Goal: Task Accomplishment & Management: Manage account settings

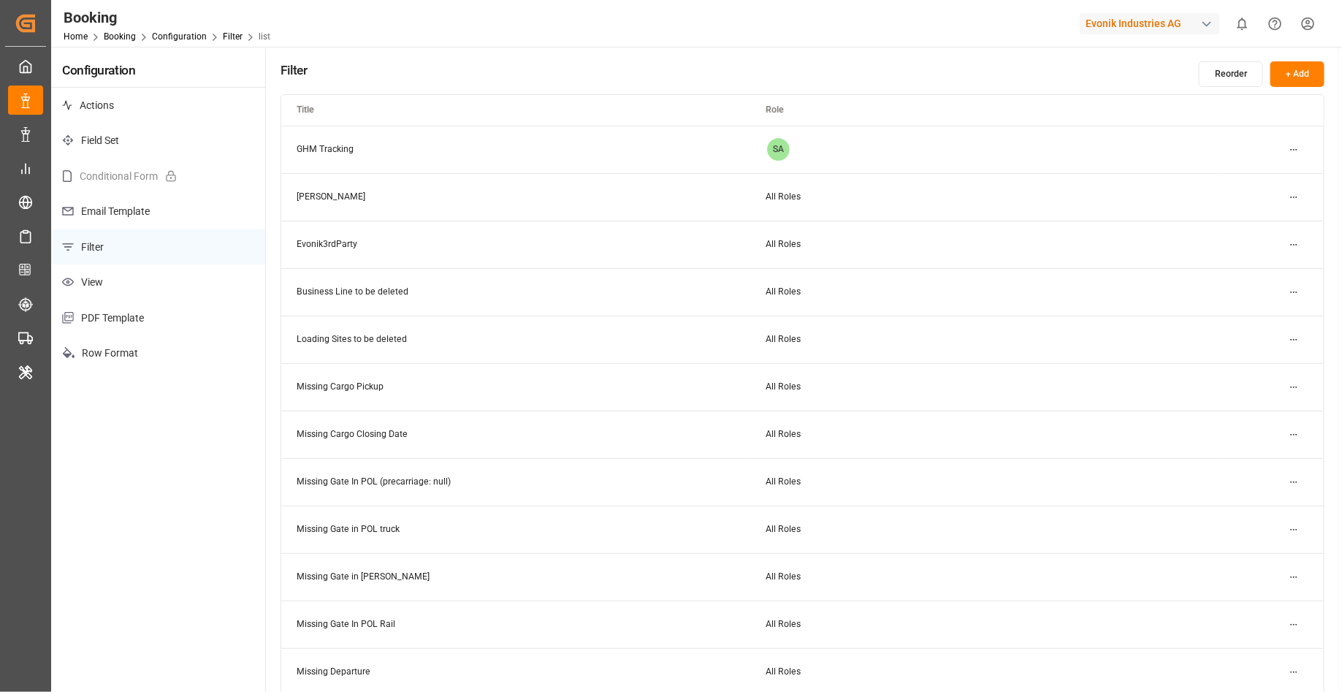
scroll to position [297, 0]
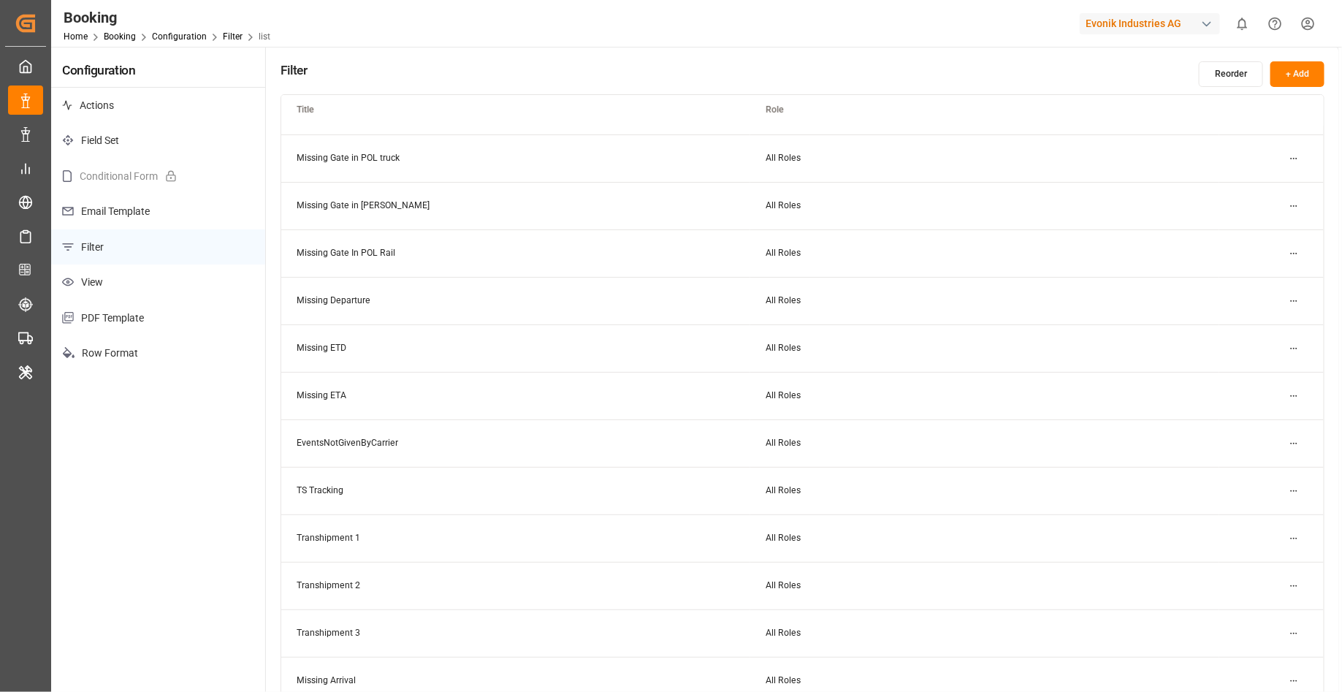
scroll to position [381, 0]
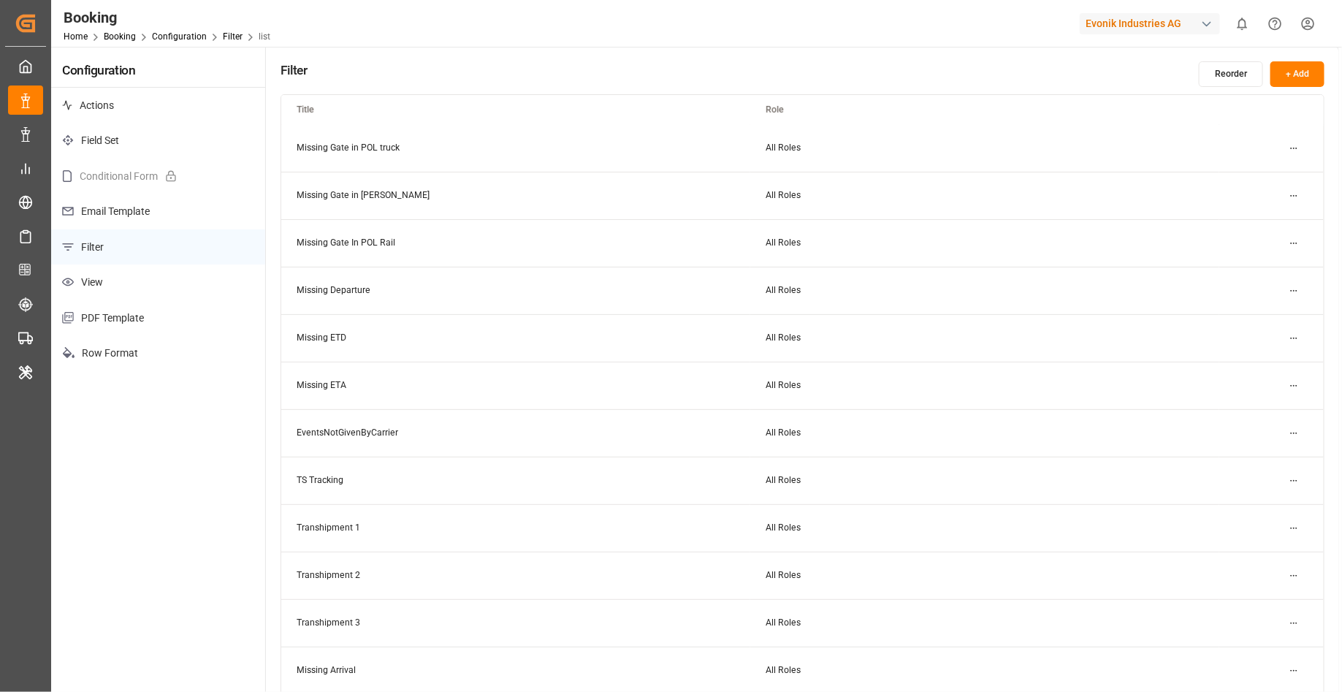
click at [1291, 339] on html "Created by potrace 1.15, written by [PERSON_NAME] [DATE]-[DATE] Created by potr…" at bounding box center [671, 346] width 1342 height 692
click at [1236, 363] on small "Edit" at bounding box center [1243, 366] width 15 height 9
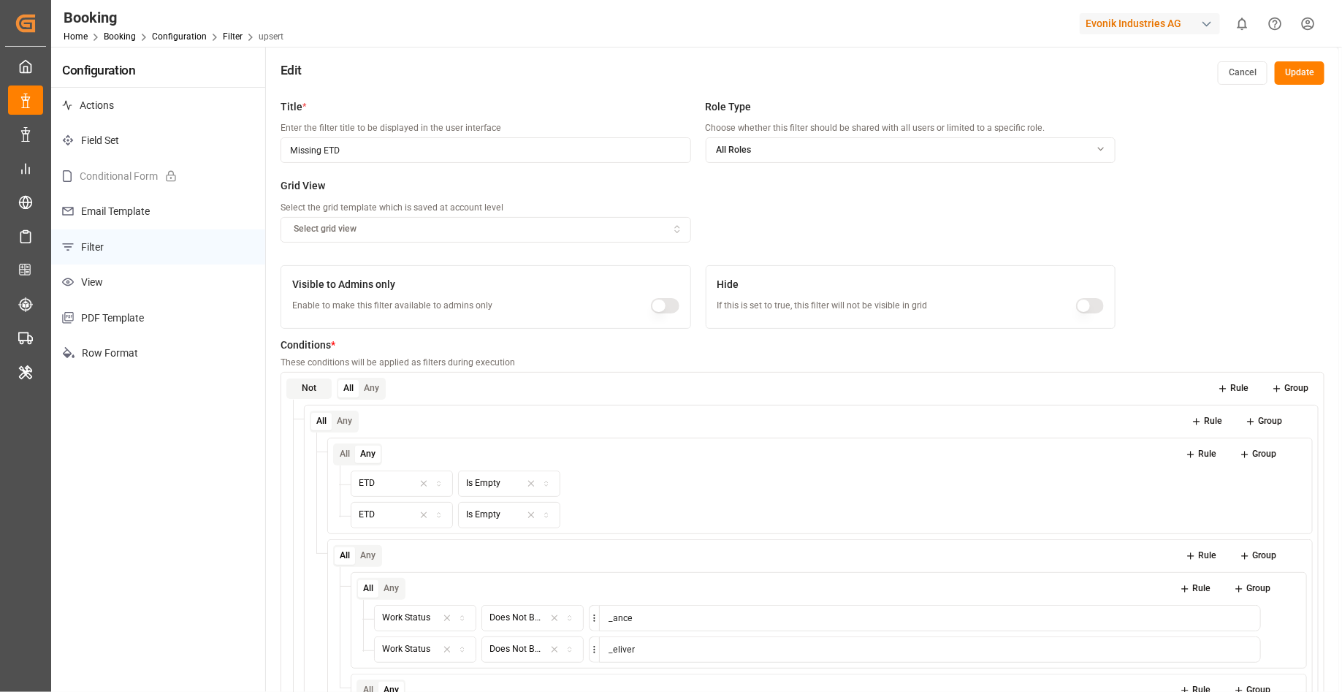
click at [1229, 384] on button "Rule" at bounding box center [1234, 388] width 52 height 20
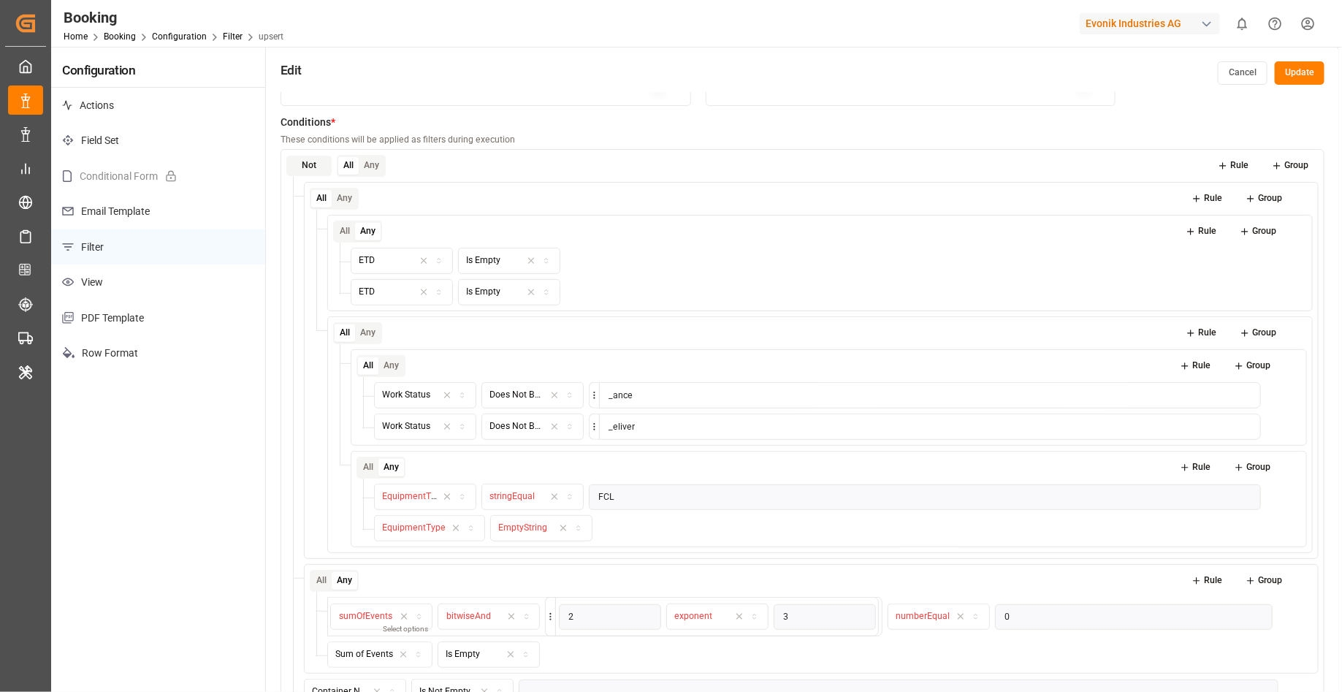
scroll to position [257, 0]
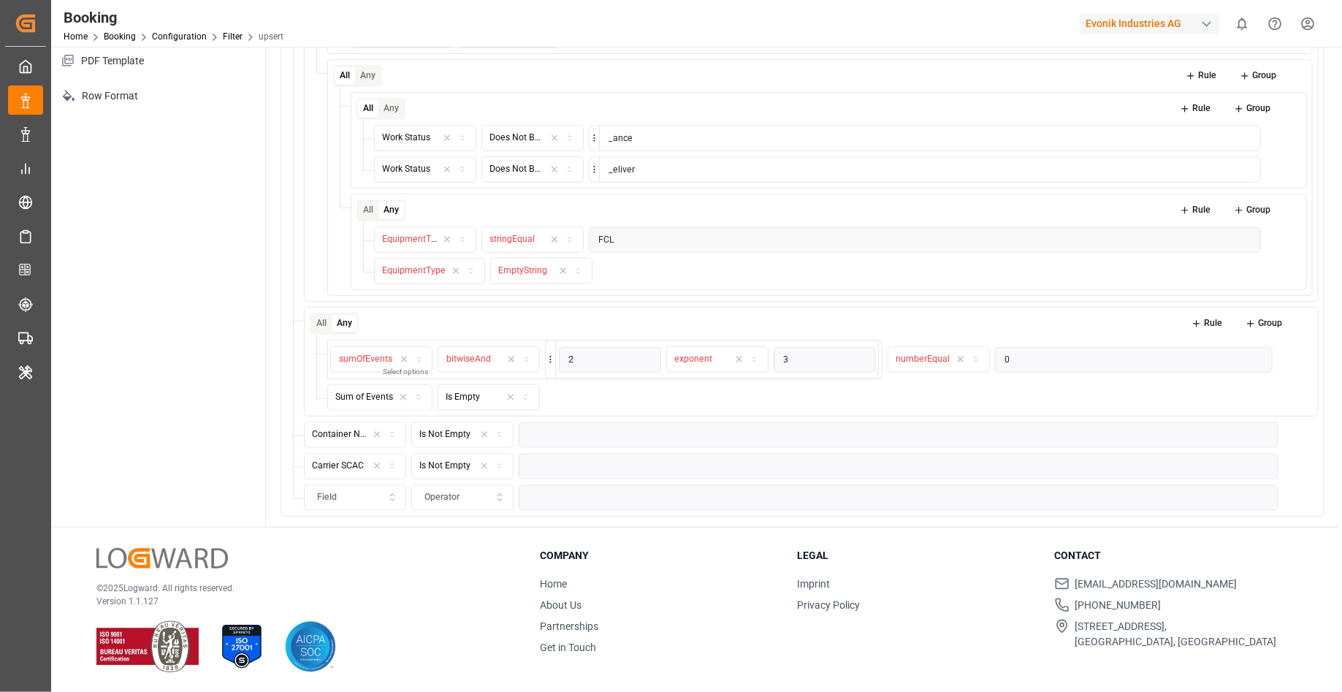
click at [365, 491] on div "Field" at bounding box center [355, 497] width 96 height 13
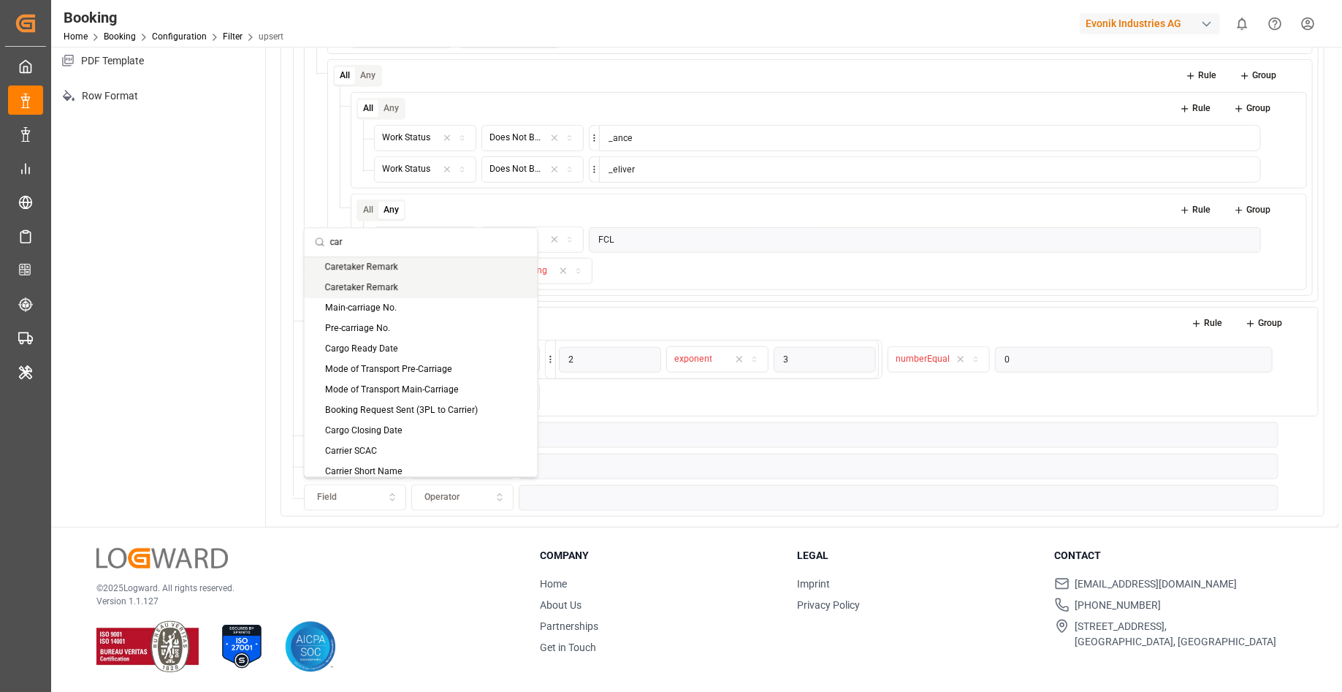
type input "carr"
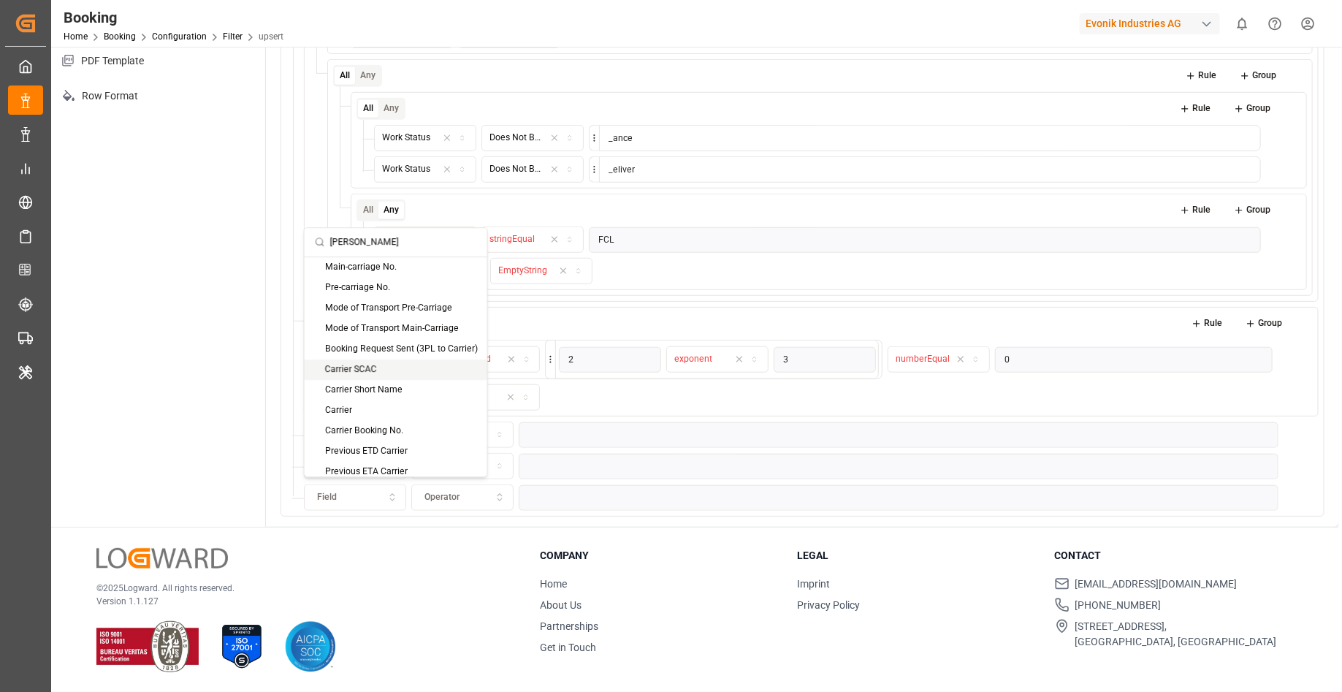
click at [384, 367] on div "Carrier SCAC" at bounding box center [396, 369] width 183 height 20
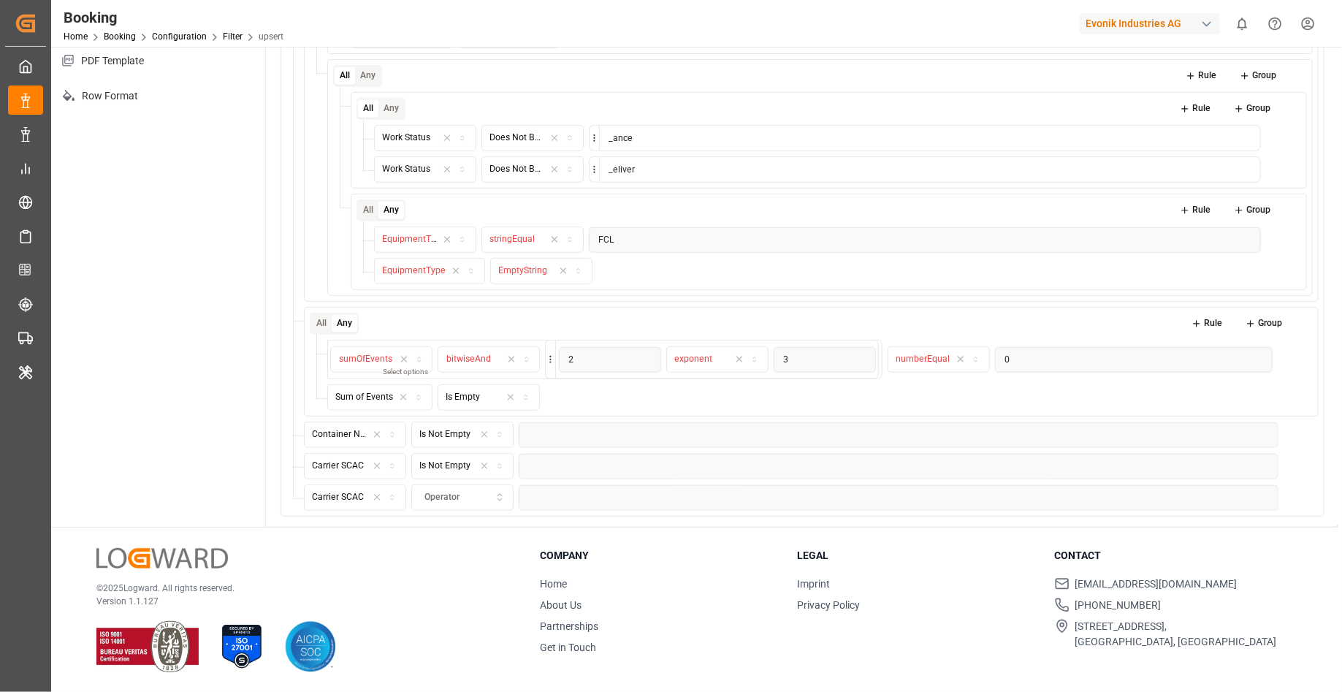
click at [451, 496] on span "Operator" at bounding box center [441, 497] width 35 height 13
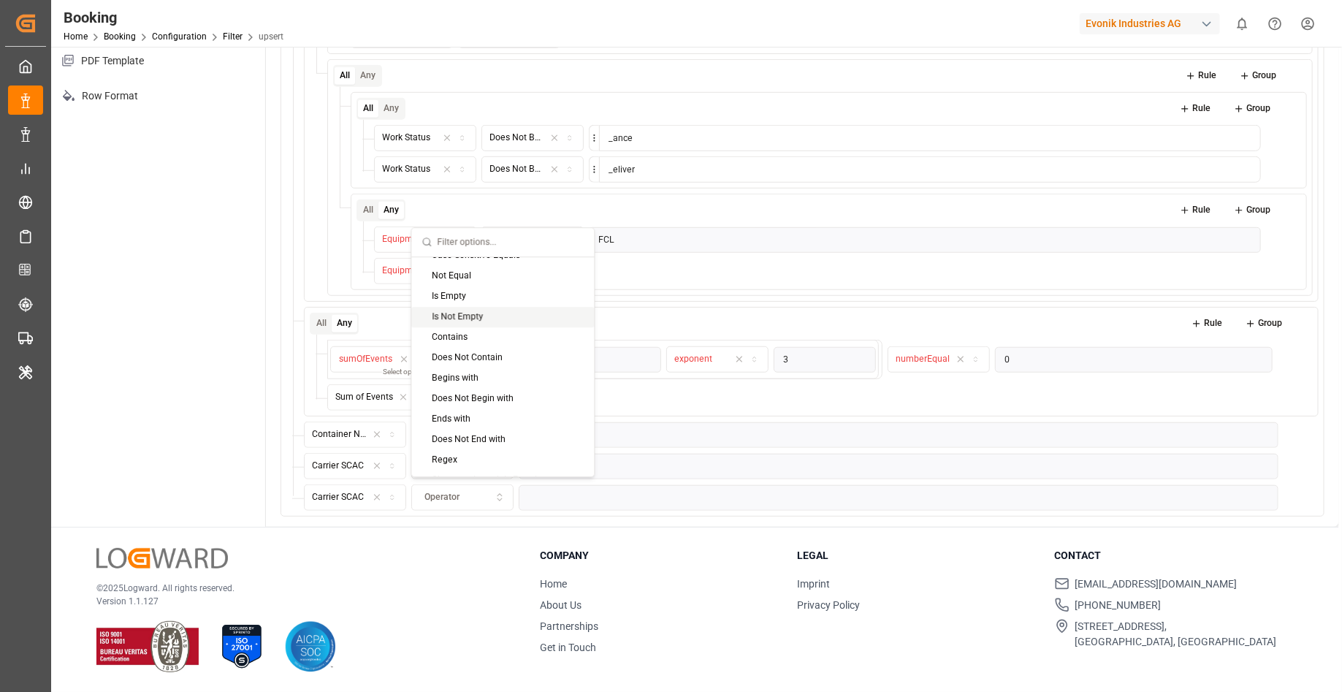
scroll to position [75, 0]
click at [466, 397] on div "Does Not Begin with" at bounding box center [503, 397] width 183 height 20
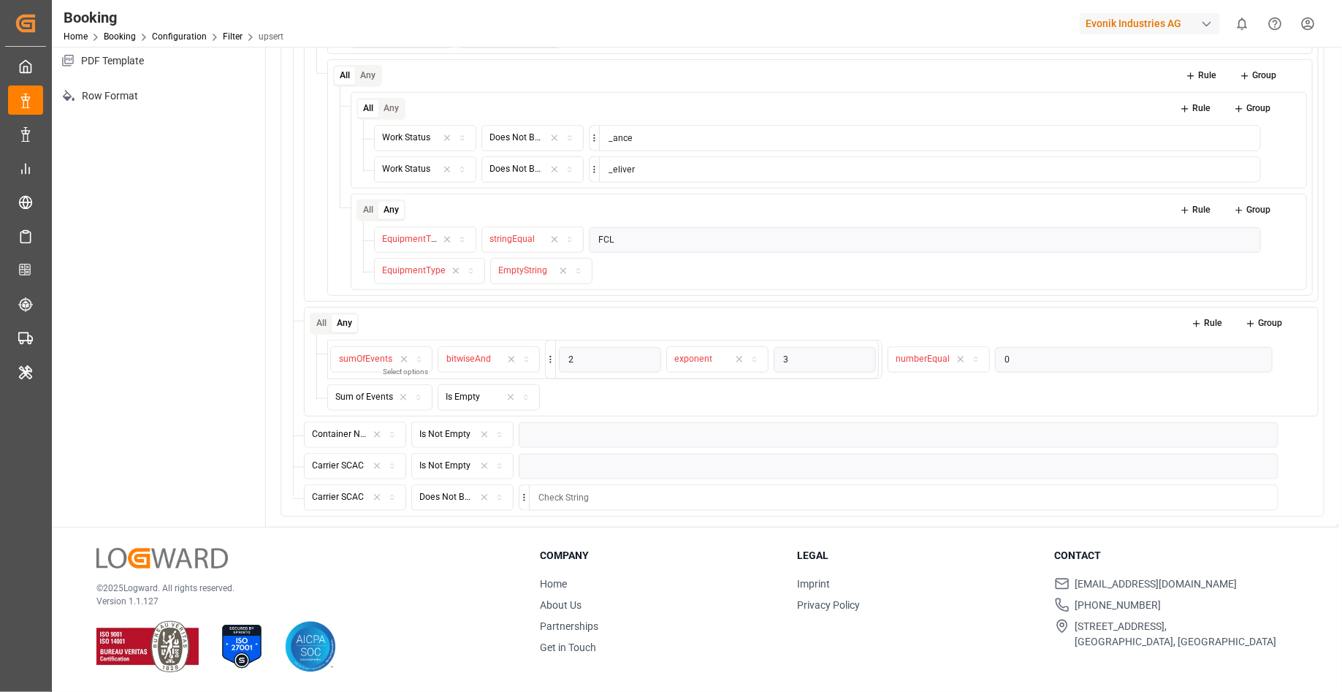
click at [638, 499] on input at bounding box center [904, 497] width 750 height 26
click at [463, 498] on div "Does Not Begin with" at bounding box center [446, 497] width 55 height 13
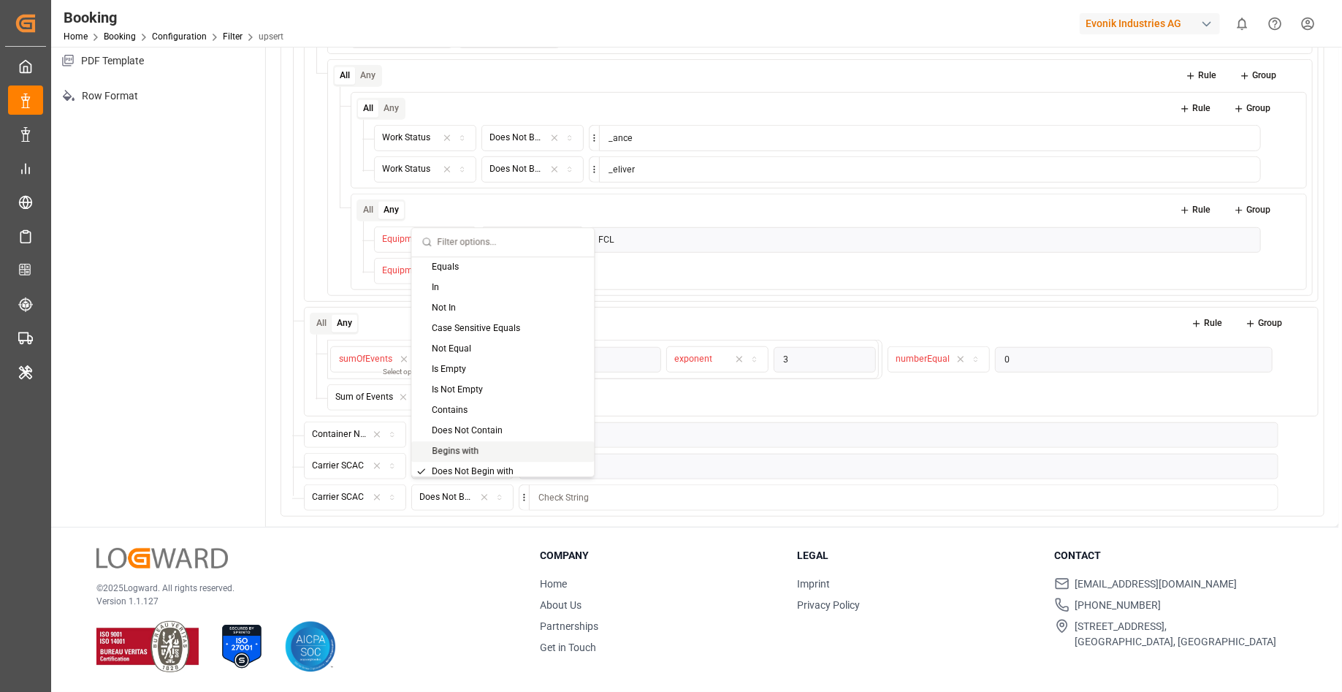
click at [504, 446] on div "Begins with" at bounding box center [503, 451] width 183 height 20
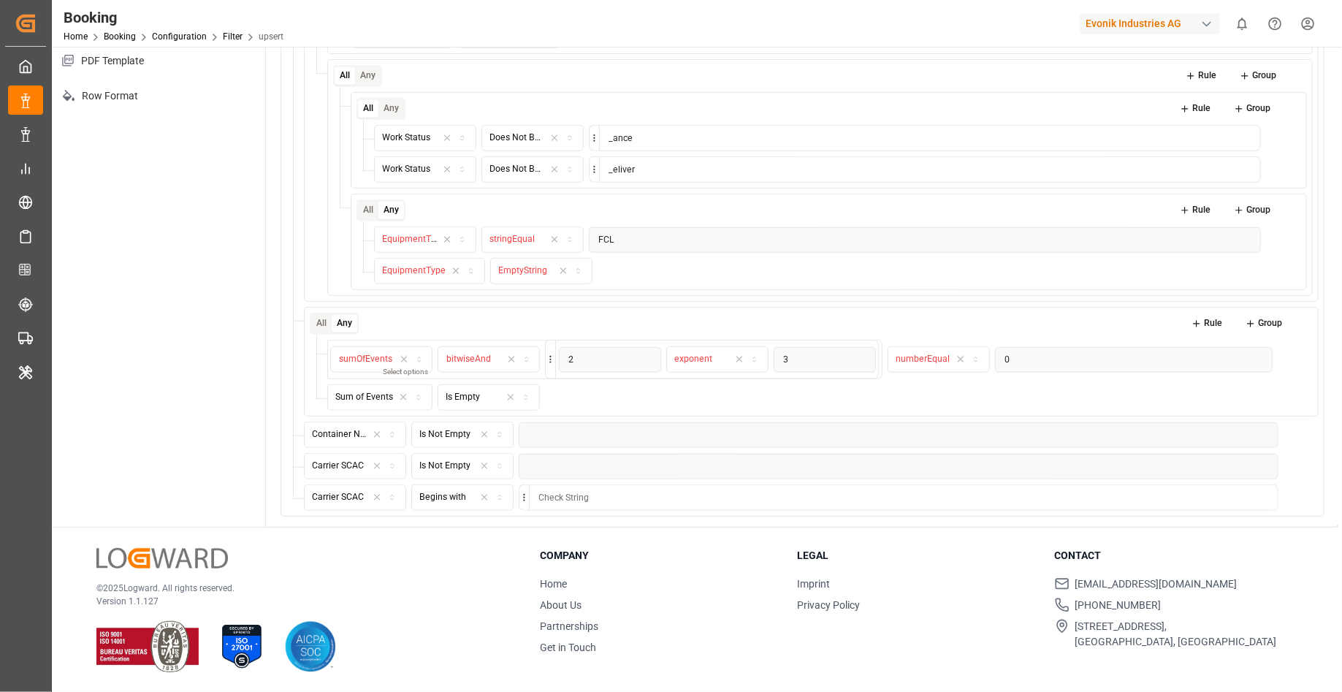
click at [458, 492] on div "Begins with" at bounding box center [442, 497] width 47 height 13
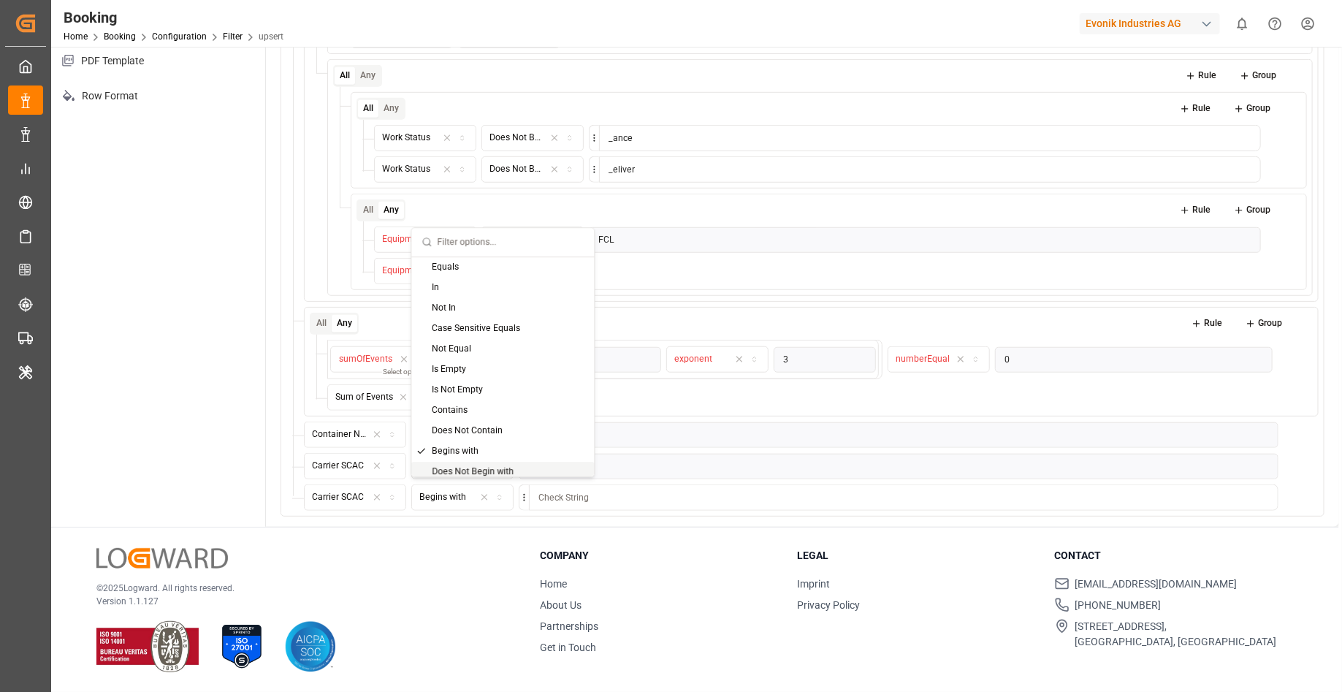
click at [478, 468] on div "Does Not Begin with" at bounding box center [503, 472] width 183 height 20
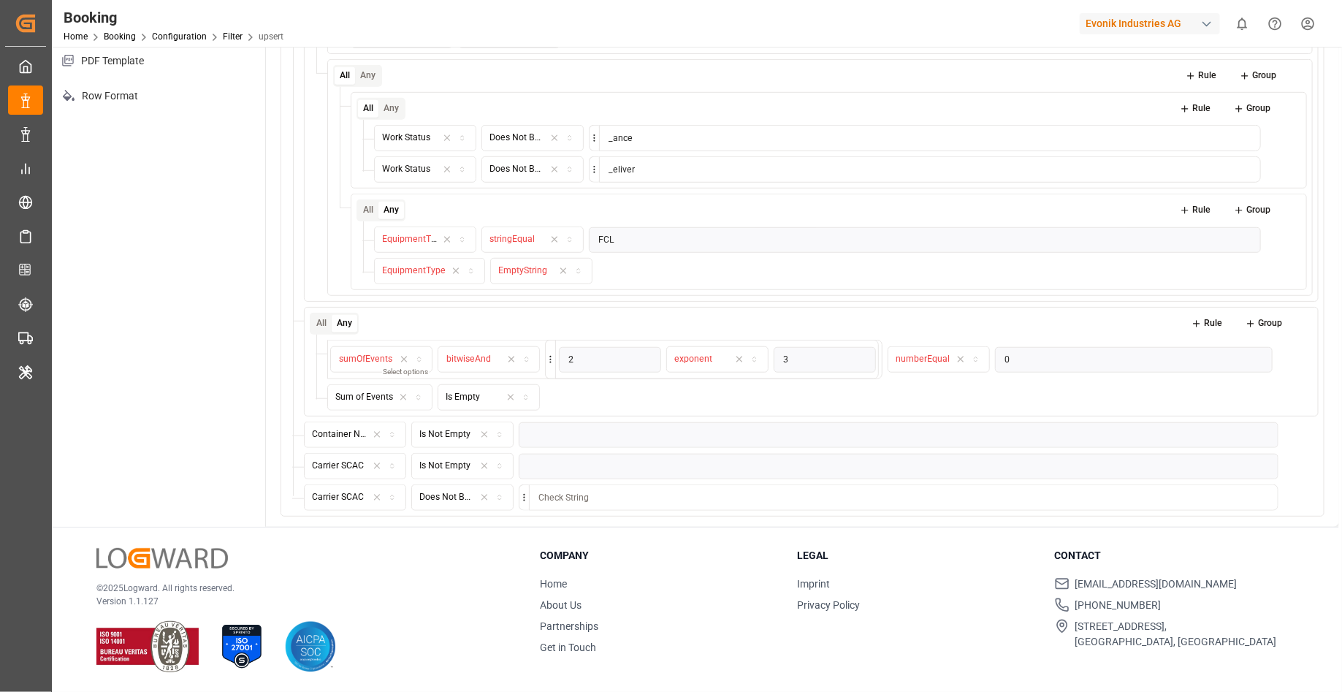
click at [565, 495] on input at bounding box center [904, 497] width 750 height 26
type input "Le"
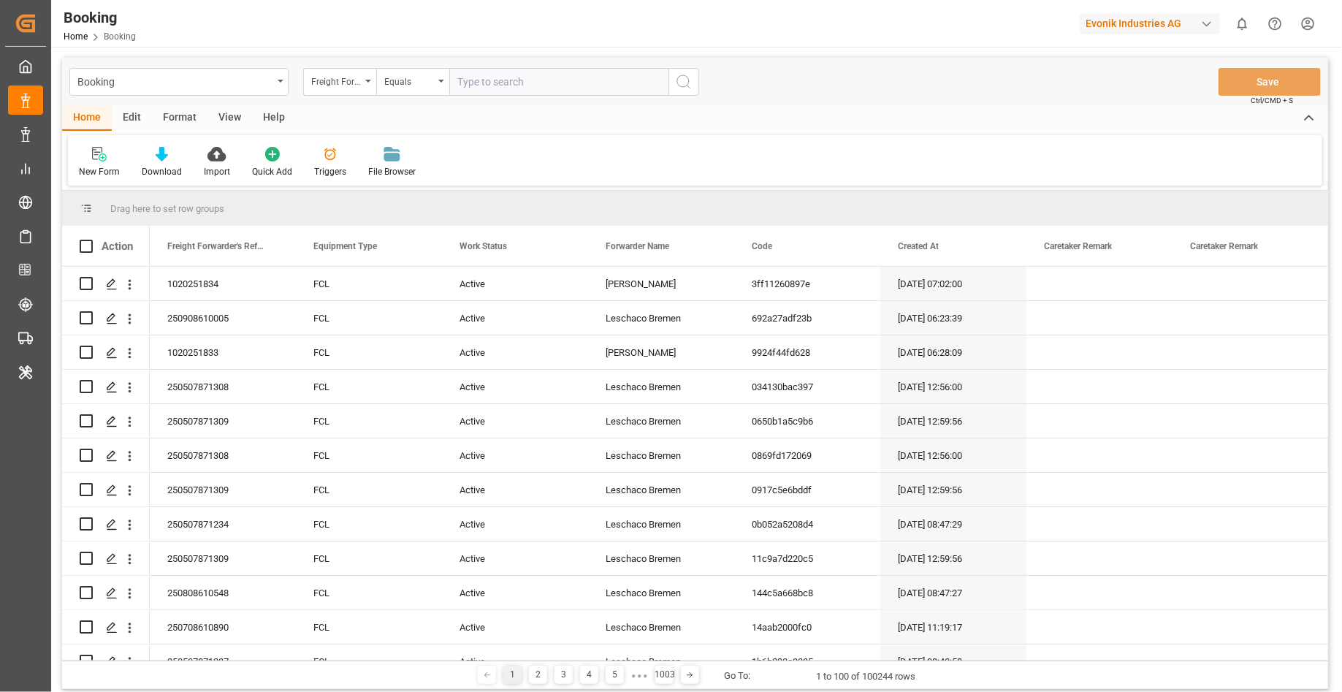
click at [182, 118] on div "Format" at bounding box center [180, 118] width 56 height 25
click at [116, 157] on div at bounding box center [100, 153] width 43 height 15
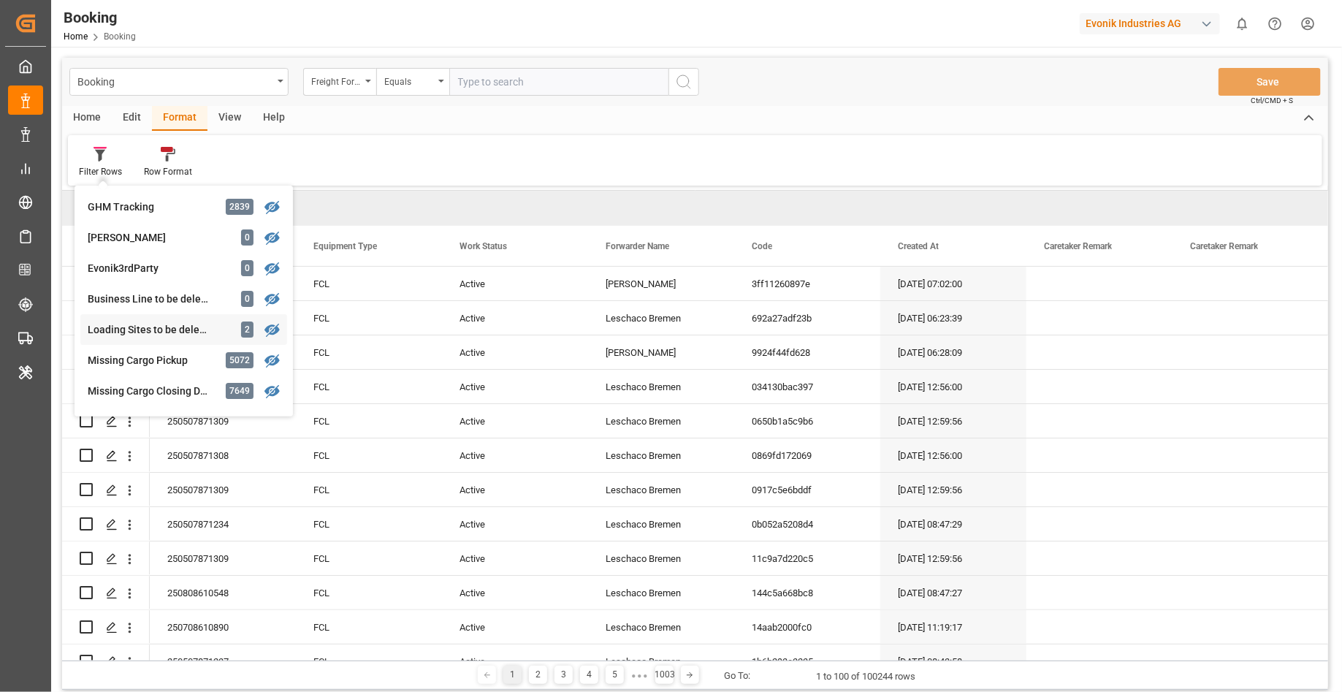
click at [205, 332] on div "Loading Sites to be deleted" at bounding box center [152, 329] width 128 height 15
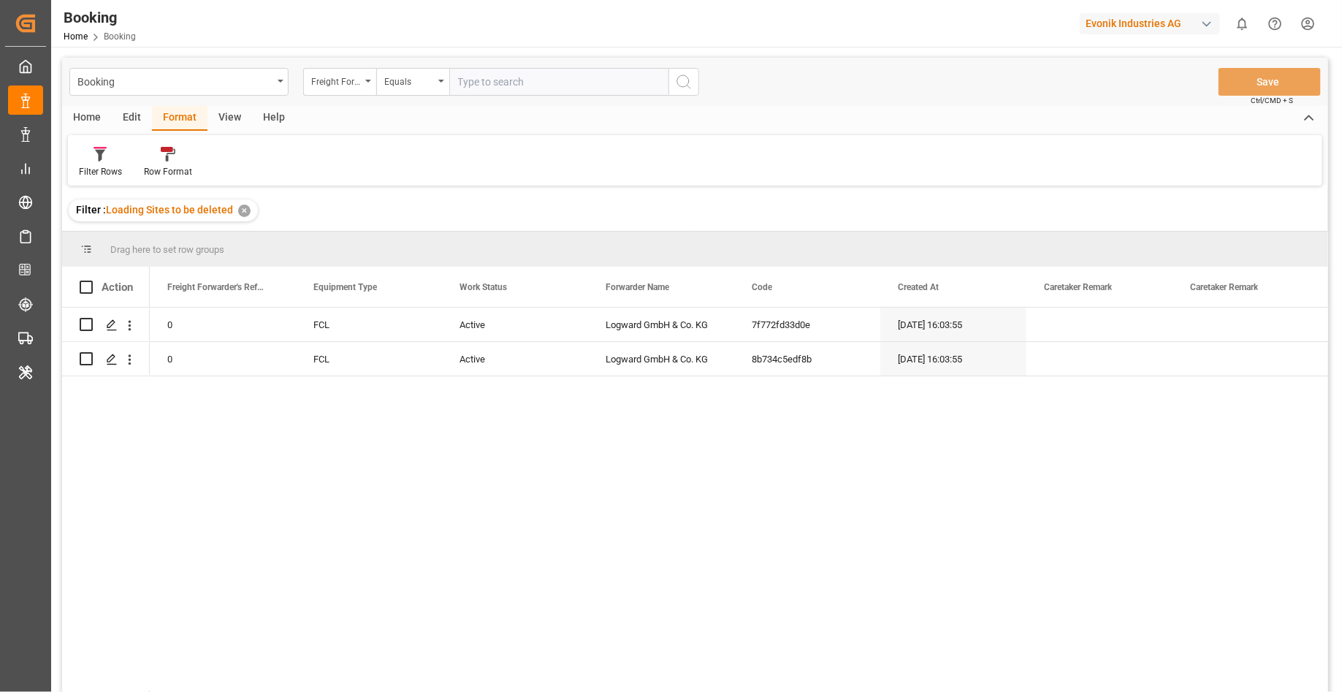
click at [91, 288] on span at bounding box center [86, 287] width 13 height 13
click at [91, 281] on input "checkbox" at bounding box center [91, 281] width 0 height 0
checkbox input "true"
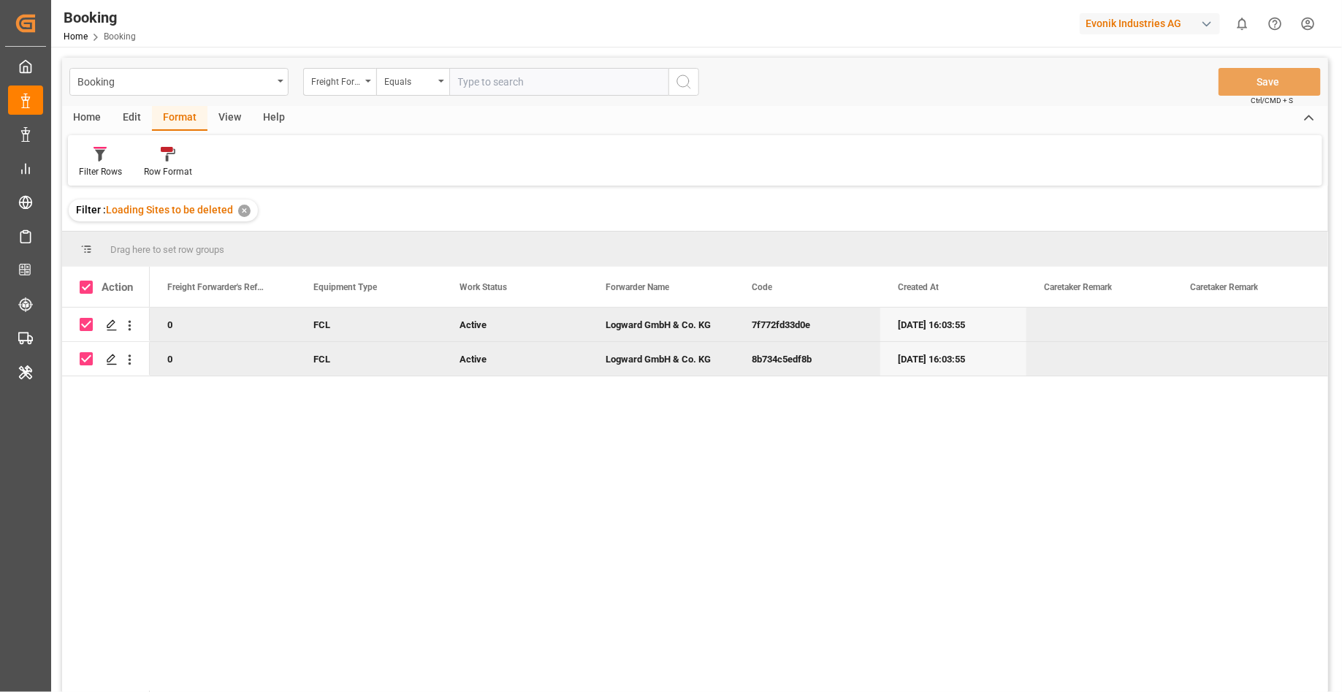
click at [127, 122] on div "Edit" at bounding box center [132, 118] width 40 height 25
click at [242, 174] on div "Bulk Delete" at bounding box center [234, 171] width 43 height 13
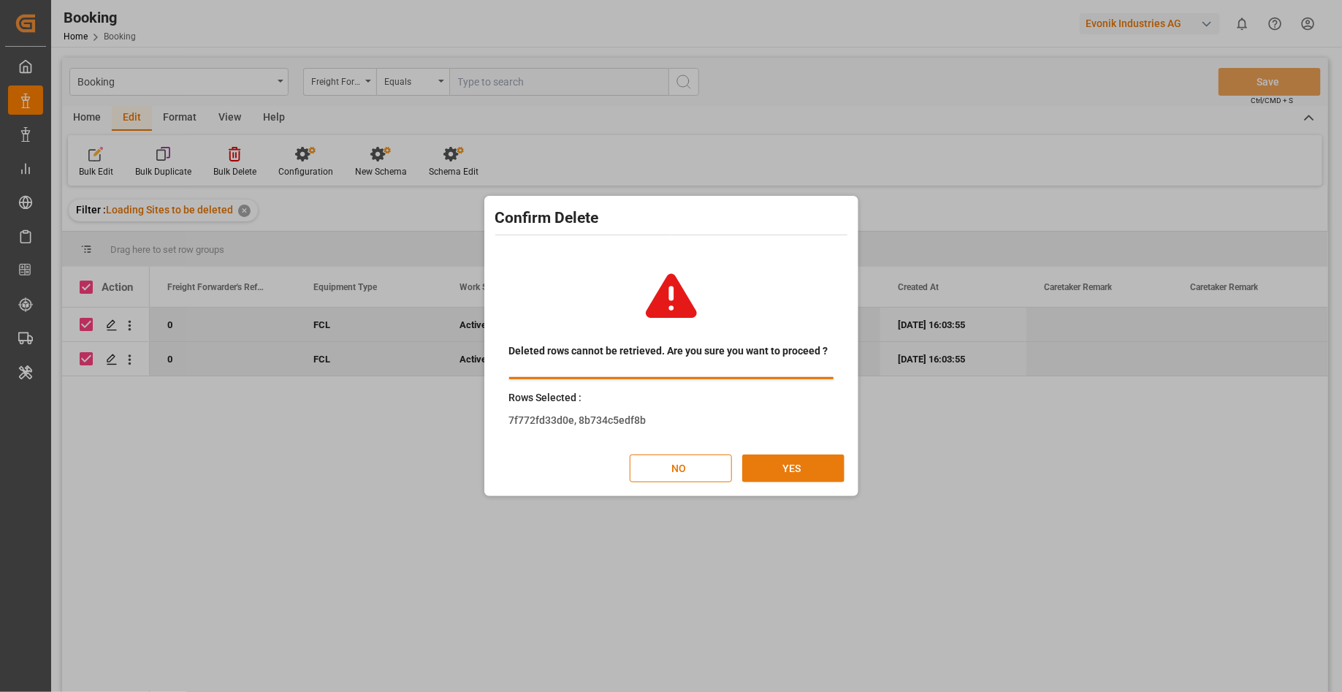
click at [800, 477] on button "YES" at bounding box center [793, 468] width 102 height 28
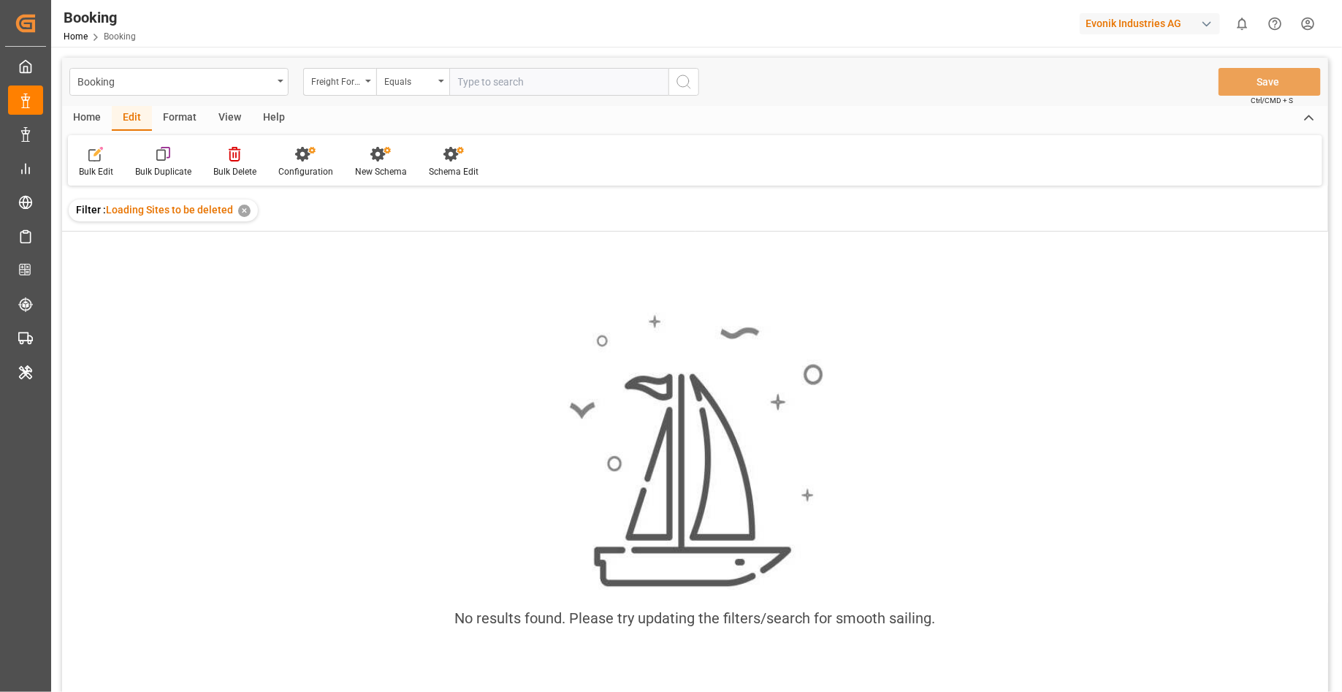
click at [240, 213] on div "✕" at bounding box center [244, 211] width 12 height 12
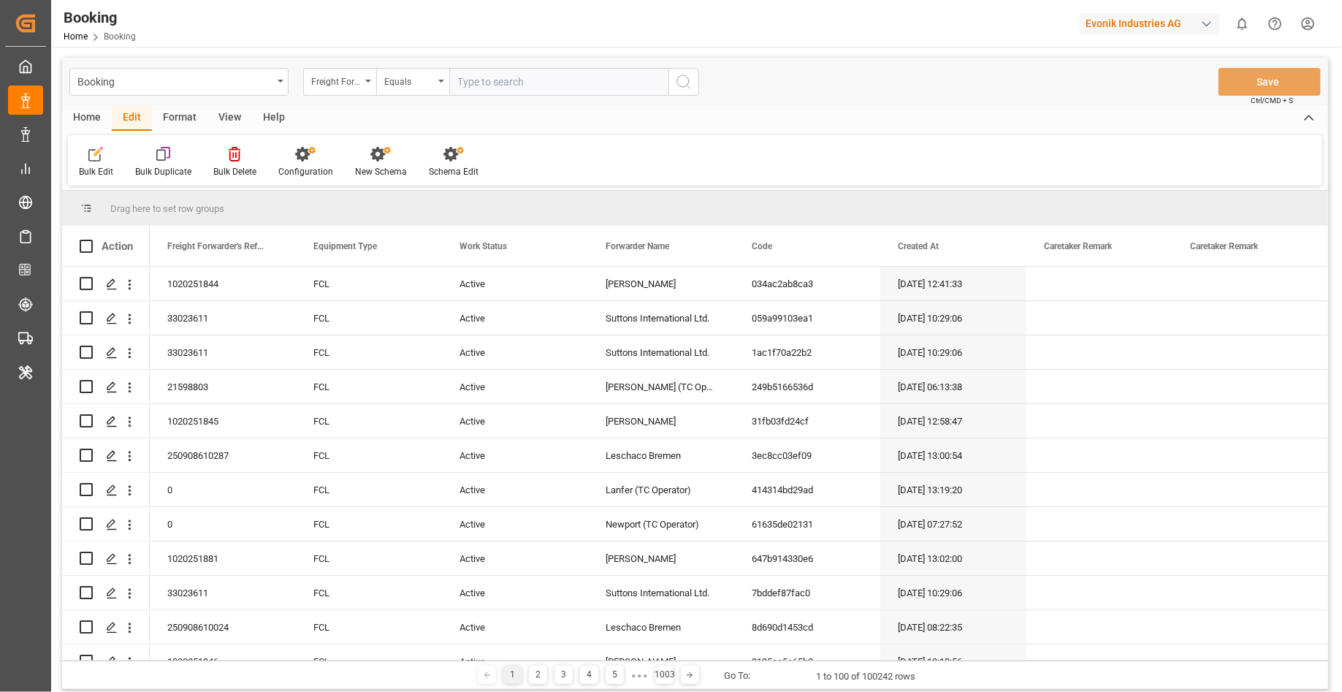
click at [190, 123] on div "Format" at bounding box center [180, 118] width 56 height 25
click at [109, 158] on div at bounding box center [100, 153] width 43 height 15
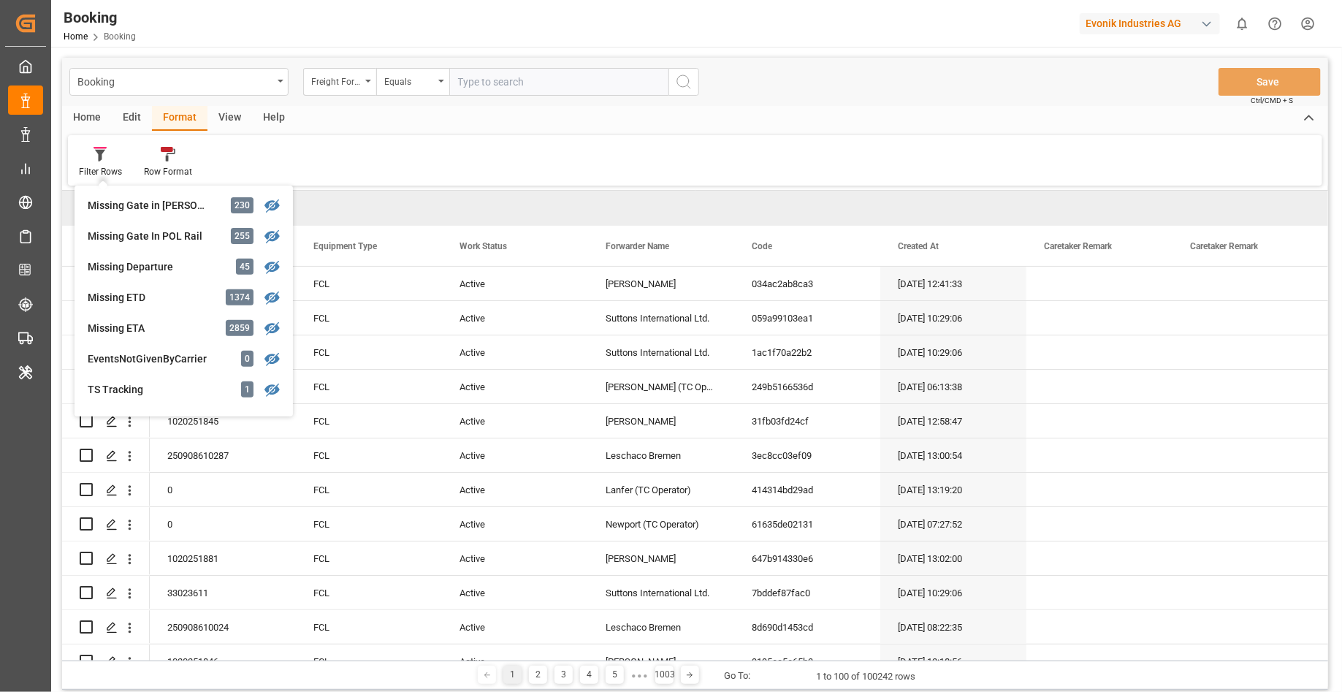
scroll to position [278, 0]
click at [134, 118] on div "Edit" at bounding box center [132, 118] width 40 height 25
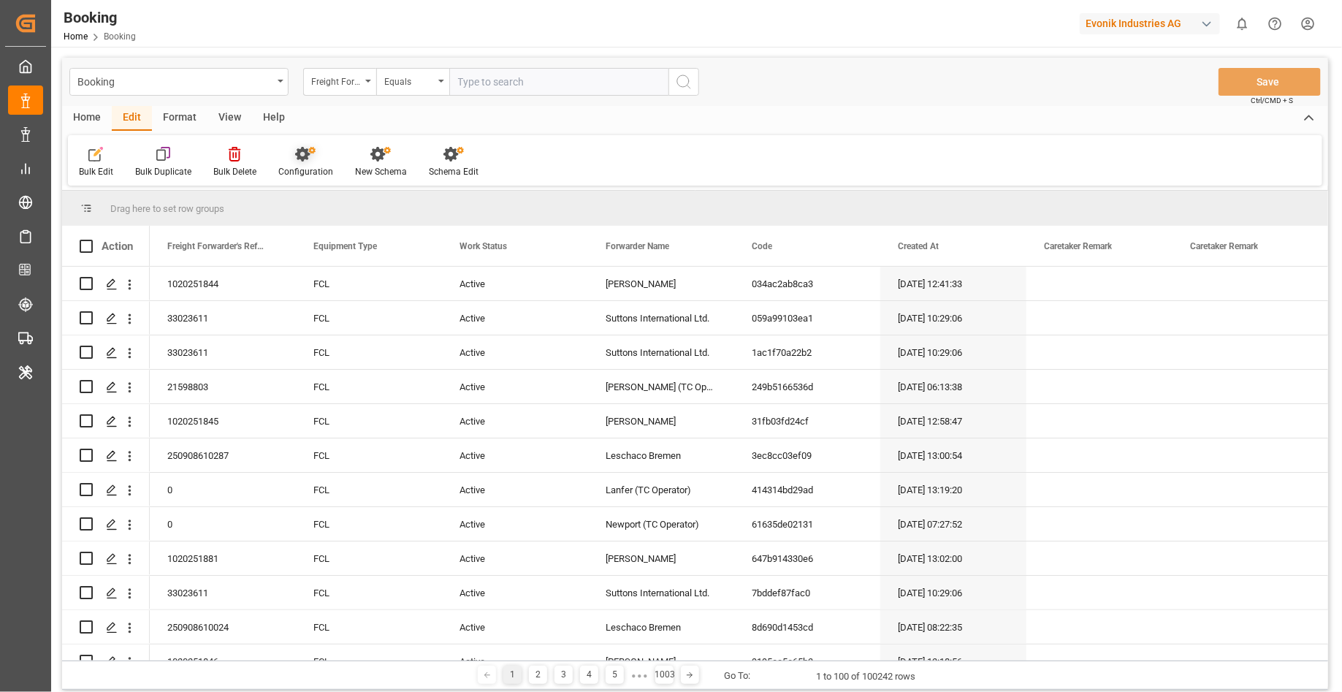
click at [308, 172] on div "Configuration" at bounding box center [305, 171] width 55 height 13
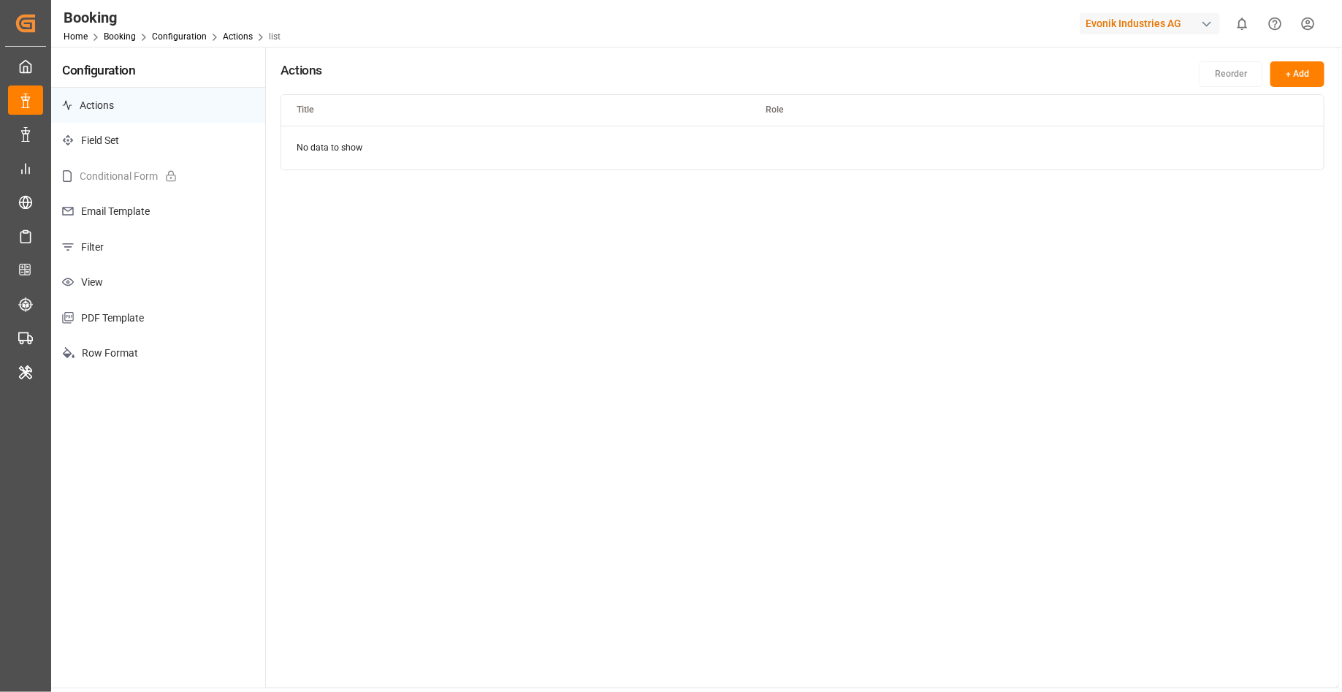
click at [139, 252] on p "Filter" at bounding box center [158, 247] width 214 height 36
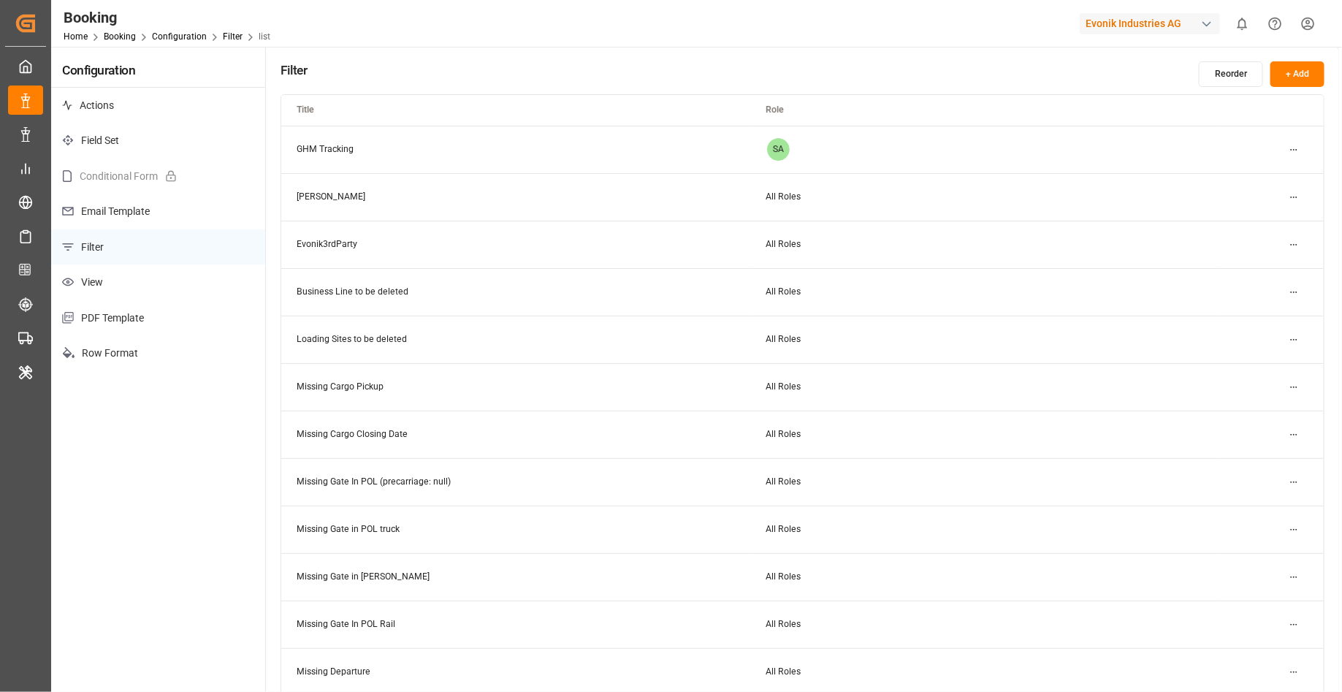
click at [1294, 238] on html "Created by potrace 1.15, written by [PERSON_NAME] [DATE]-[DATE] Created by potr…" at bounding box center [671, 346] width 1342 height 692
click at [1260, 268] on div "Edit" at bounding box center [1268, 273] width 75 height 20
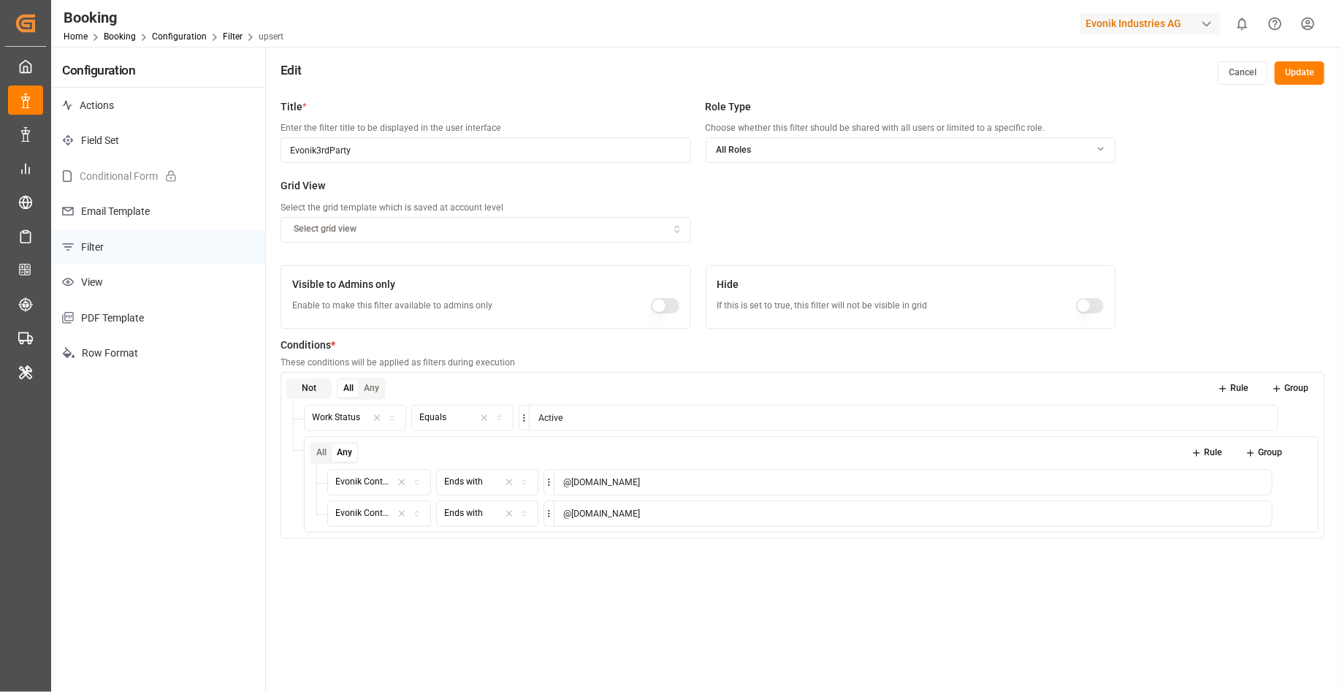
click at [1236, 77] on button "Cancel" at bounding box center [1243, 72] width 50 height 23
